Goal: Transaction & Acquisition: Purchase product/service

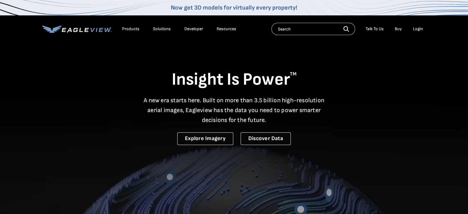
click at [417, 28] on div "Login" at bounding box center [418, 29] width 10 height 6
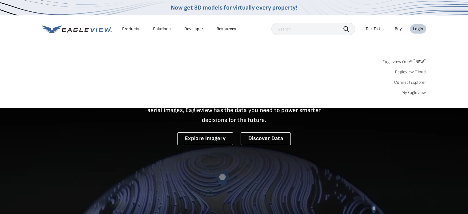
click at [417, 28] on div "Login" at bounding box center [418, 29] width 10 height 6
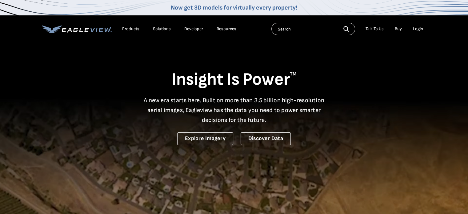
click at [416, 27] on div "Login" at bounding box center [418, 29] width 10 height 6
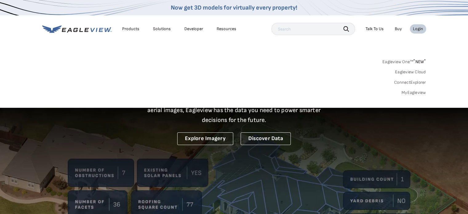
click at [416, 27] on div "Login" at bounding box center [418, 29] width 10 height 6
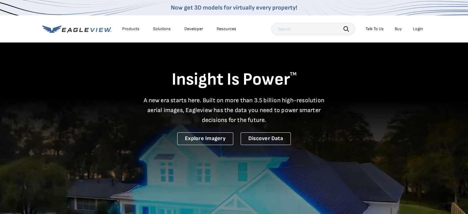
click at [416, 27] on div "Login" at bounding box center [418, 29] width 10 height 6
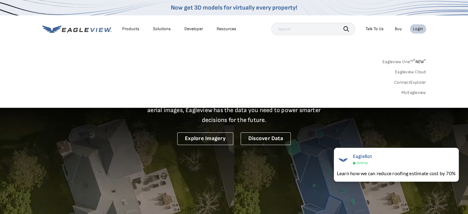
click at [408, 93] on link "MyEagleview" at bounding box center [413, 93] width 25 height 6
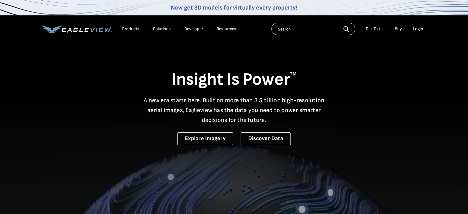
click at [416, 28] on div "Login" at bounding box center [418, 29] width 10 height 6
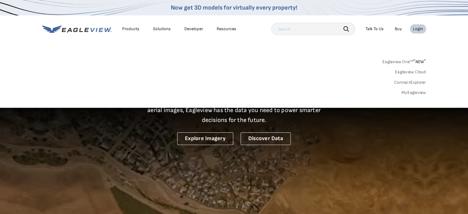
click at [276, 31] on input "text" at bounding box center [313, 29] width 84 height 12
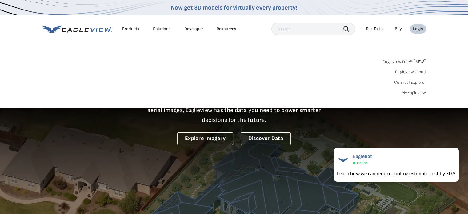
click at [411, 63] on link "Eagleview One™ * NEW *" at bounding box center [404, 60] width 44 height 7
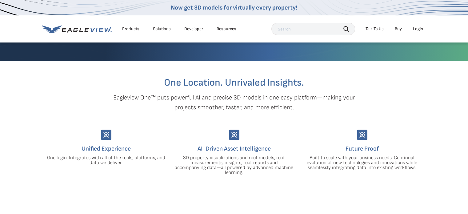
scroll to position [131, 0]
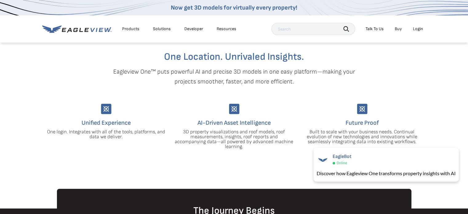
click at [284, 109] on div "AI-Driven Asset Intelligence 3D property visualizations and roof models, roof m…" at bounding box center [234, 126] width 119 height 45
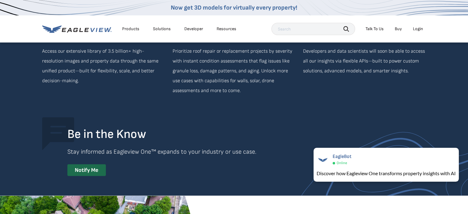
scroll to position [1218, 0]
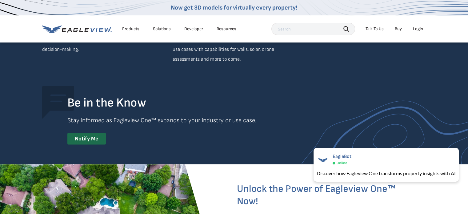
click at [419, 29] on div "Login" at bounding box center [418, 29] width 10 height 6
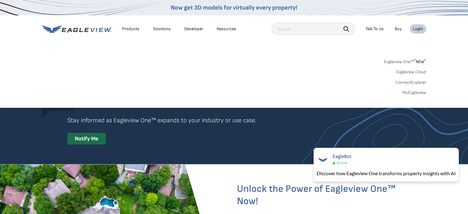
click at [415, 91] on link "MyEagleview" at bounding box center [414, 93] width 24 height 6
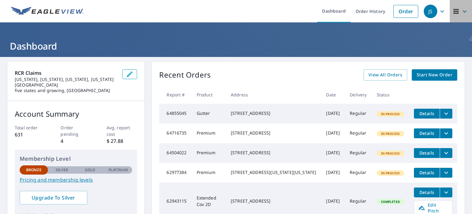
click at [461, 9] on icon "button" at bounding box center [464, 11] width 7 height 7
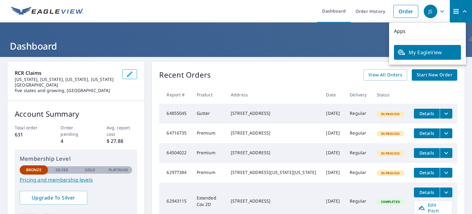
click at [370, 37] on header "Dashboard" at bounding box center [236, 39] width 472 height 34
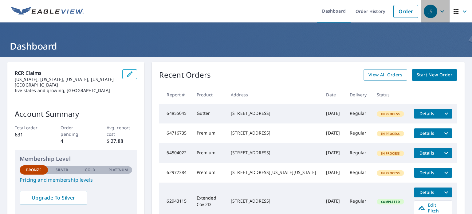
click at [439, 12] on icon "button" at bounding box center [442, 11] width 7 height 7
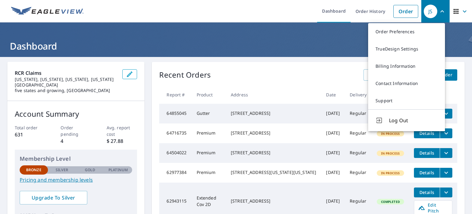
click at [395, 11] on link "Order" at bounding box center [405, 11] width 25 height 13
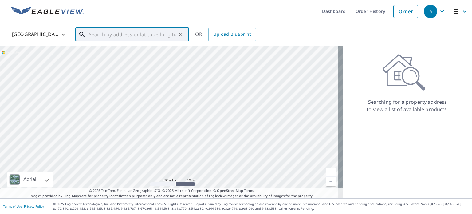
click at [102, 34] on input "text" at bounding box center [133, 34] width 88 height 17
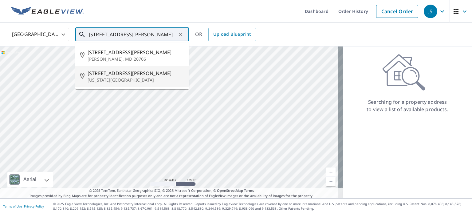
click at [97, 73] on span "7316 Oliver St" at bounding box center [136, 72] width 97 height 7
type input "7316 Oliver St Kansas City, KS 66106"
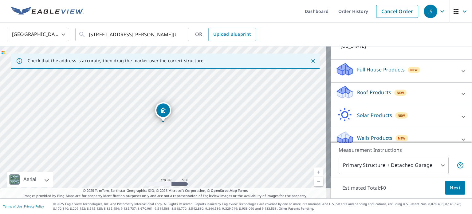
scroll to position [58, 0]
click at [462, 93] on icon at bounding box center [464, 94] width 4 height 2
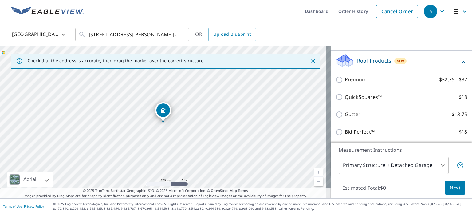
scroll to position [89, 0]
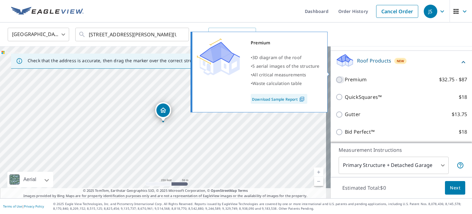
click at [336, 76] on input "Premium $32.75 - $87" at bounding box center [340, 79] width 9 height 7
checkbox input "true"
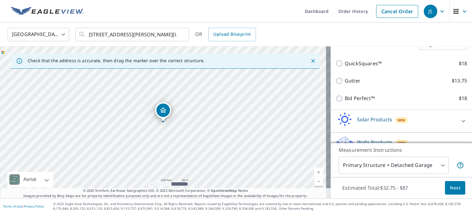
scroll to position [147, 0]
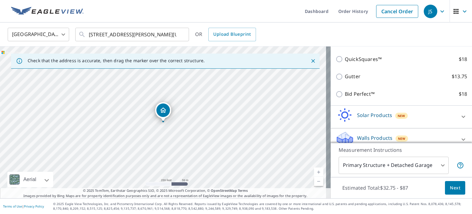
click at [438, 166] on body "JS JS Dashboard Order History Cancel Order JS United States US ​ 7316 Oliver St…" at bounding box center [236, 107] width 472 height 214
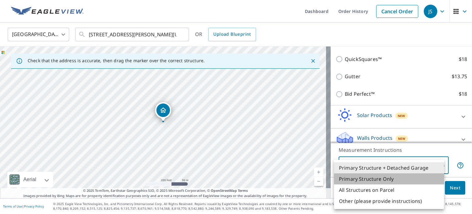
click at [384, 179] on li "Primary Structure Only" at bounding box center [389, 178] width 110 height 11
type input "2"
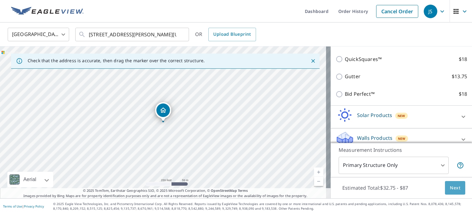
click at [456, 187] on button "Next" at bounding box center [455, 188] width 20 height 14
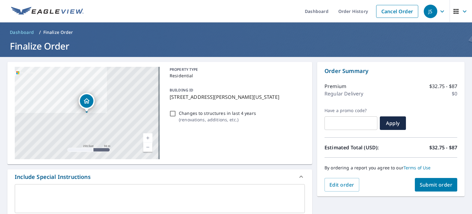
click at [432, 187] on span "Submit order" at bounding box center [436, 184] width 33 height 7
checkbox input "true"
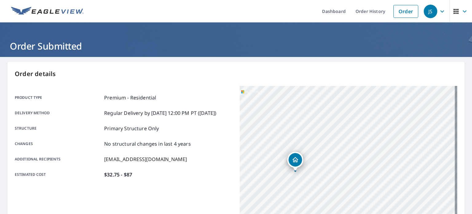
click at [365, 14] on link "Order History" at bounding box center [371, 11] width 40 height 22
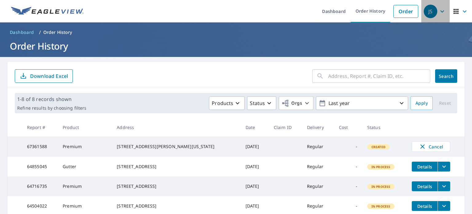
click at [440, 10] on icon "button" at bounding box center [442, 11] width 4 height 2
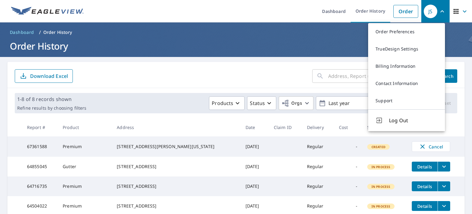
click at [404, 66] on link "Billing Information" at bounding box center [406, 65] width 77 height 17
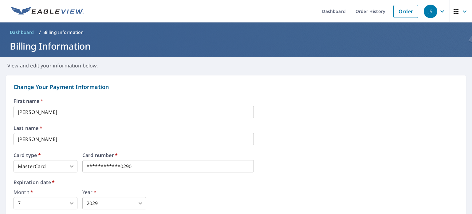
scroll to position [71, 0]
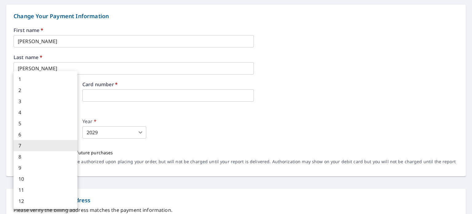
click at [74, 133] on body "JS JS Dashboard Order History Order JS Dashboard / Billing Information Billing …" at bounding box center [236, 107] width 472 height 214
click at [57, 184] on li "11" at bounding box center [46, 189] width 64 height 11
type input "11"
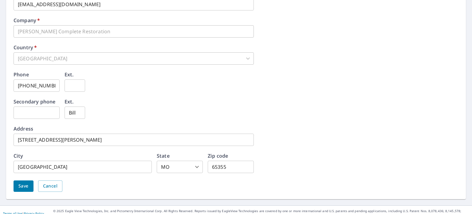
scroll to position [307, 0]
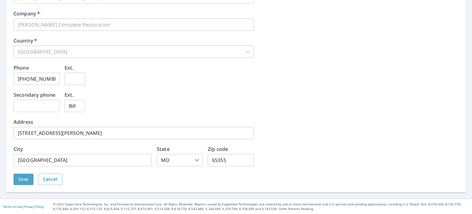
click at [21, 178] on span "Save" at bounding box center [23, 179] width 10 height 8
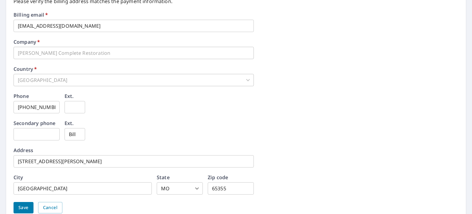
scroll to position [323, 0]
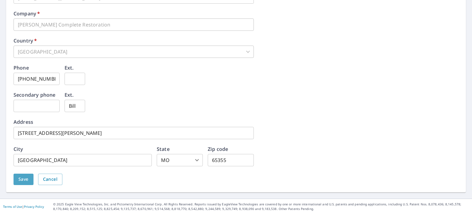
click at [22, 176] on span "Save" at bounding box center [23, 179] width 10 height 8
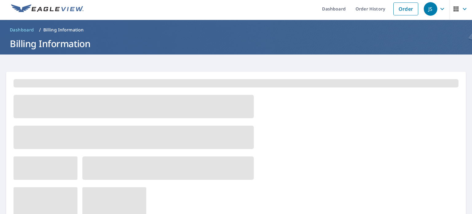
scroll to position [0, 0]
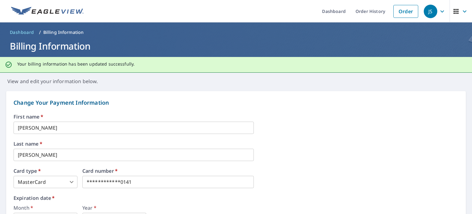
click at [369, 10] on link "Order History" at bounding box center [371, 11] width 40 height 22
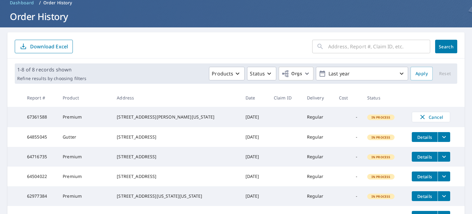
scroll to position [27, 0]
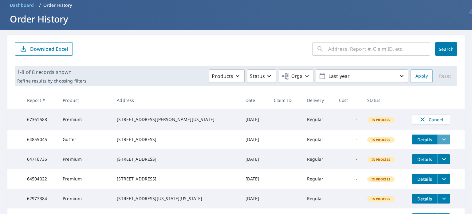
click at [440, 142] on icon "filesDropdownBtn-64855045" at bounding box center [443, 139] width 7 height 7
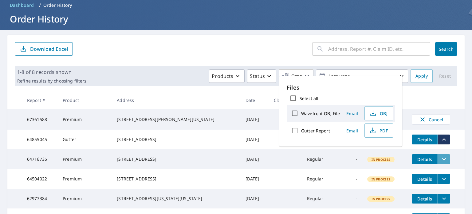
click at [440, 163] on icon "filesDropdownBtn-64716735" at bounding box center [443, 158] width 7 height 7
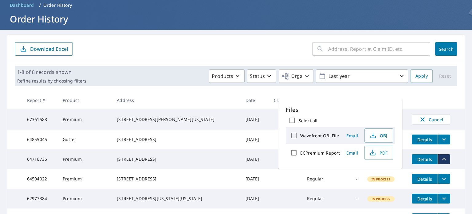
click at [241, 99] on th "Date" at bounding box center [255, 100] width 28 height 18
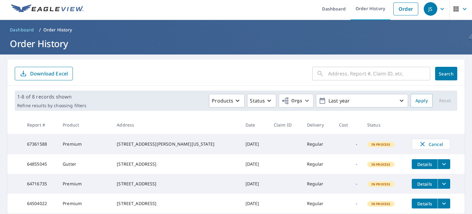
scroll to position [0, 0]
